Goal: Information Seeking & Learning: Learn about a topic

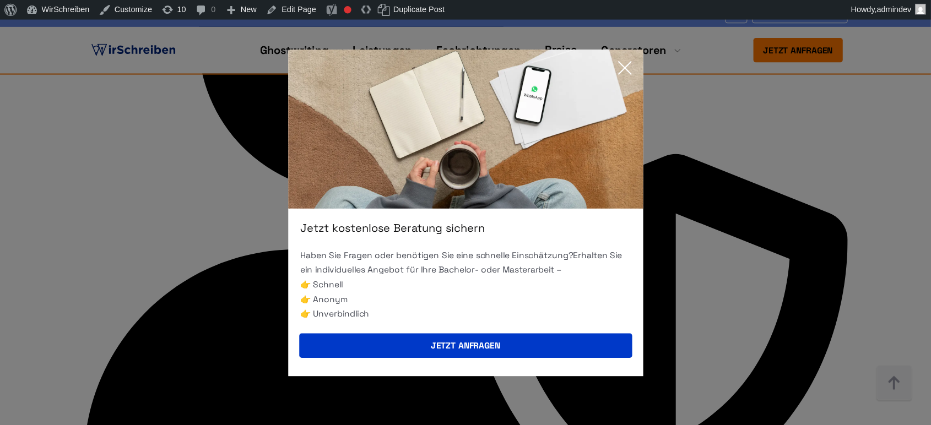
scroll to position [5069, 0]
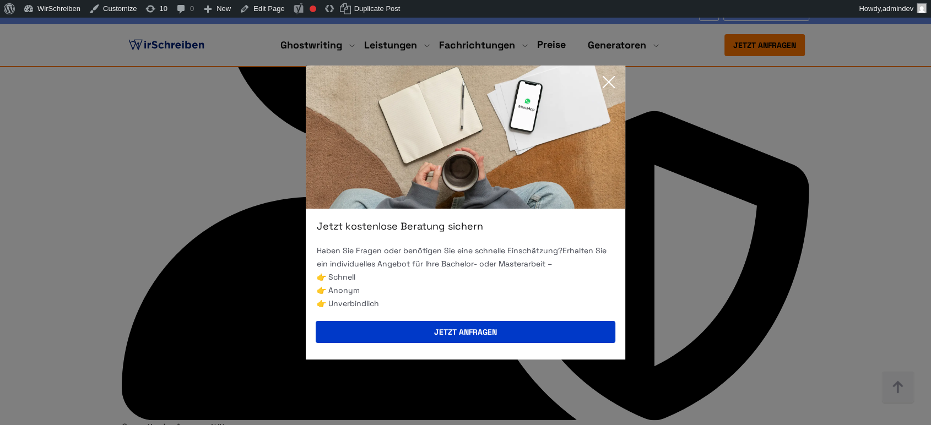
click at [610, 80] on icon at bounding box center [608, 82] width 11 height 11
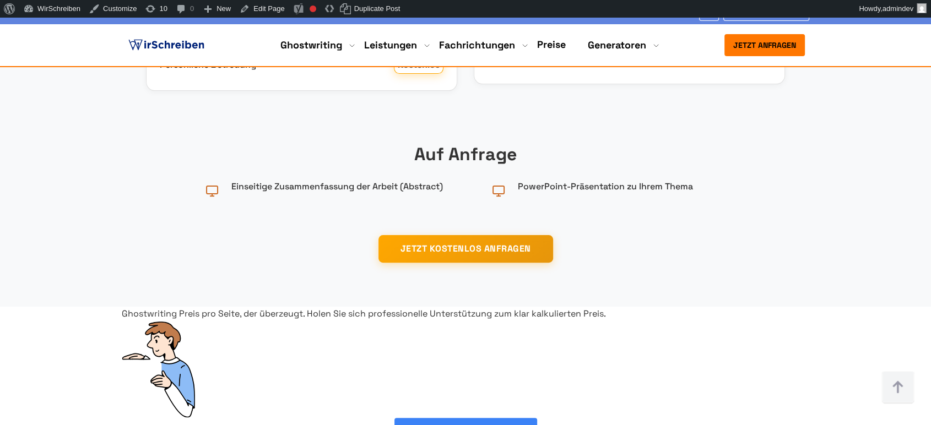
scroll to position [4273, 0]
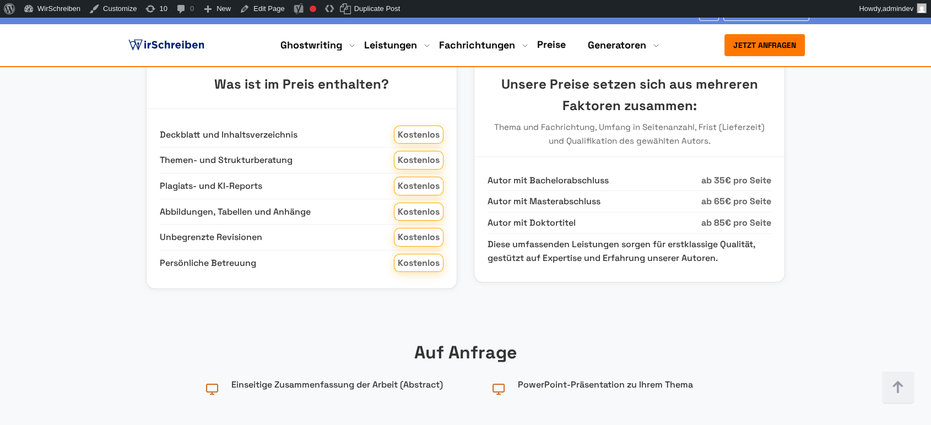
copy div "Seminararbeit schreiben lassen Kosten Die Seminararbeit schreiben lassen Kosten…"
drag, startPoint x: 122, startPoint y: 91, endPoint x: 582, endPoint y: 175, distance: 467.1
copy div "Seminararbeit schreiben lassen Kosten Die Seminararbeit schreiben lassen Kosten…"
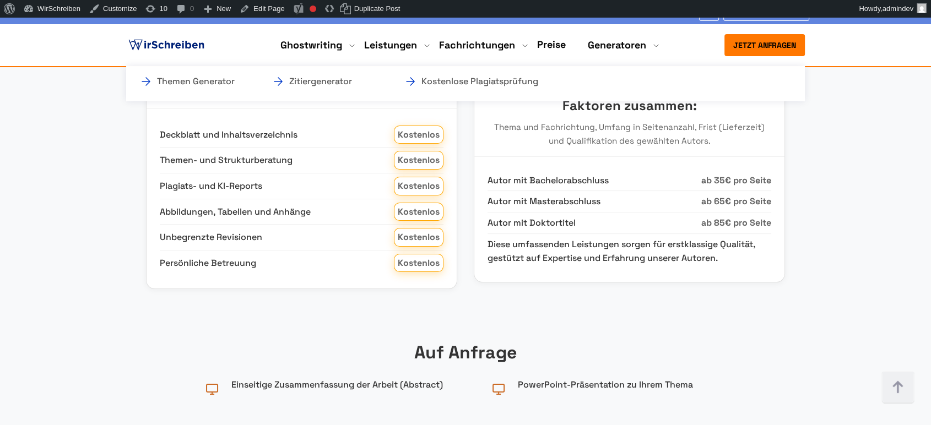
copy div "Seminararbeit schreiben lassen Kosten Die Seminararbeit schreiben lassen Kosten…"
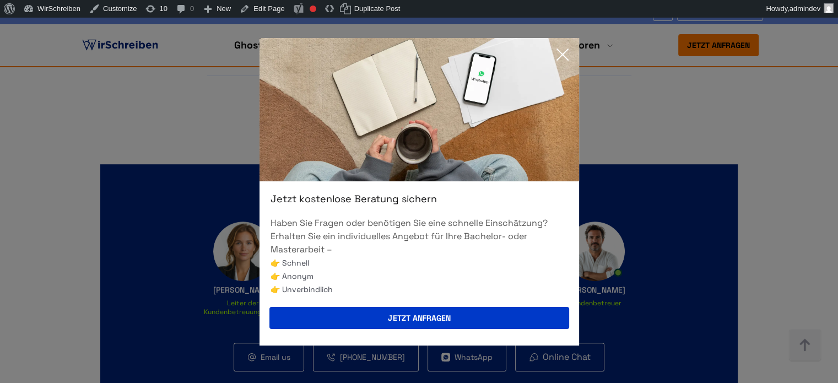
scroll to position [4778, 0]
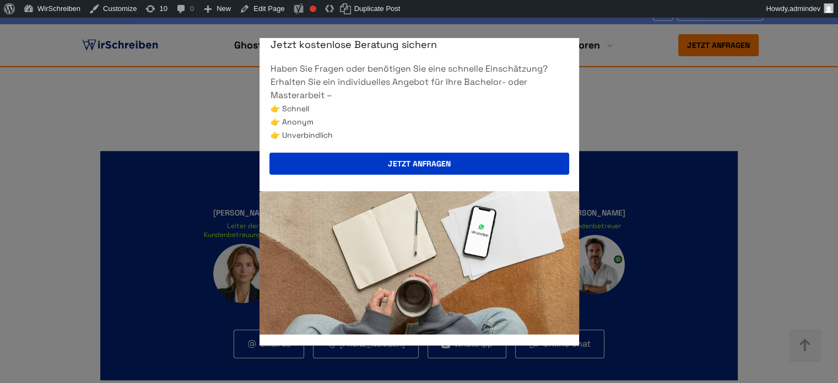
click at [768, 213] on div "Jetzt kostenlose Beratung sichern Haben Sie Fragen oder benötigen Sie eine schn…" at bounding box center [419, 191] width 838 height 383
click at [805, 352] on div "Jetzt kostenlose Beratung sichern Haben Sie Fragen oder benötigen Sie eine schn…" at bounding box center [419, 191] width 838 height 383
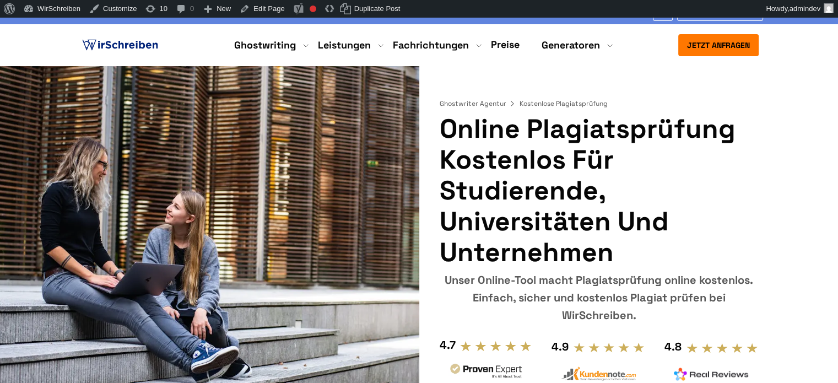
copy h1 "Online Plagiatsprüfung kostenlos für Studierende, Universitäten und Unternehmen"
drag, startPoint x: 612, startPoint y: 257, endPoint x: 441, endPoint y: 125, distance: 215.6
click at [441, 125] on h1 "Online Plagiatsprüfung kostenlos für Studierende, Universitäten und Unternehmen" at bounding box center [598, 190] width 319 height 154
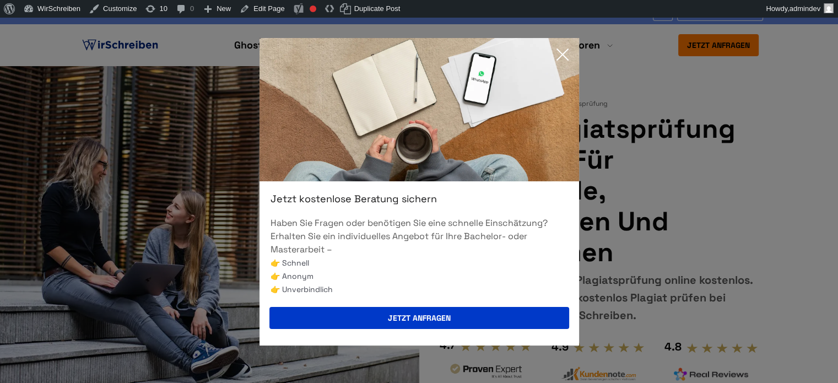
click at [562, 51] on icon at bounding box center [562, 55] width 22 height 22
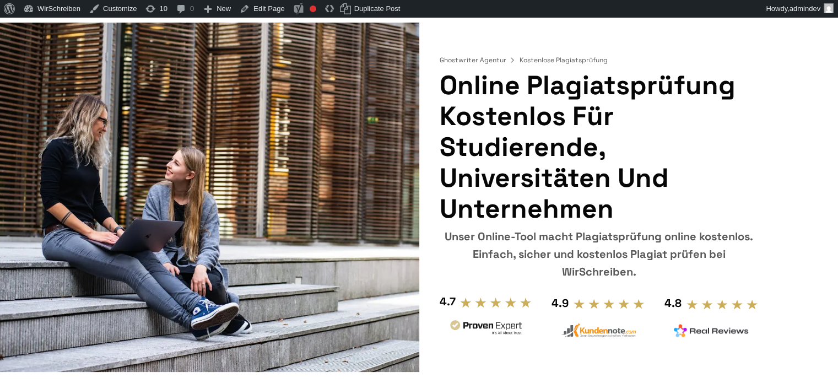
scroll to position [110, 0]
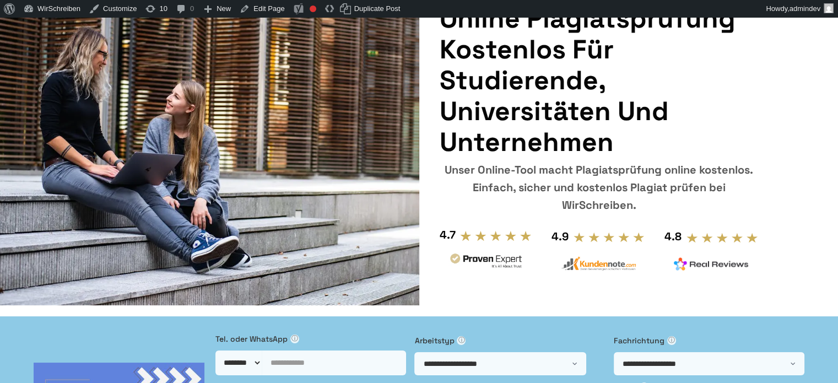
copy div "Unser Online-Tool macht Plagiatsprüfung online kostenlos. Einfach, sicher und k…"
drag, startPoint x: 520, startPoint y: 206, endPoint x: 442, endPoint y: 176, distance: 83.7
click at [442, 176] on div "Unser Online-Tool macht Plagiatsprüfung online kostenlos. Einfach, sicher und k…" at bounding box center [598, 187] width 319 height 53
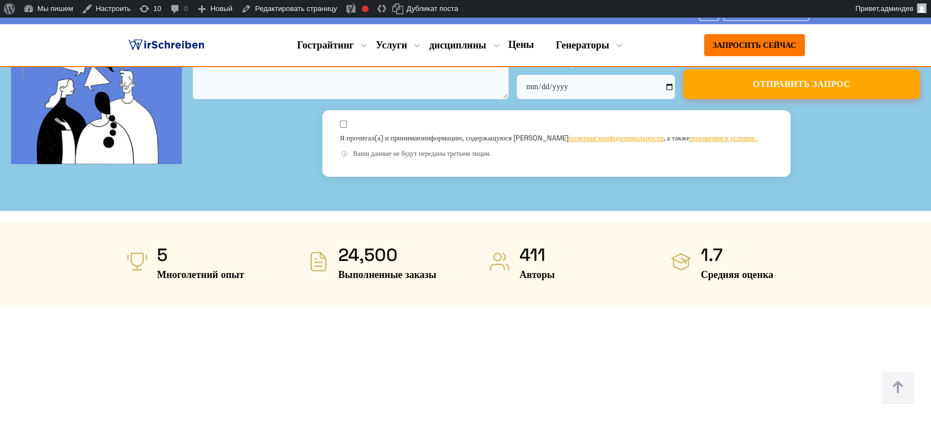
scroll to position [551, 0]
